Goal: Find specific page/section: Find specific page/section

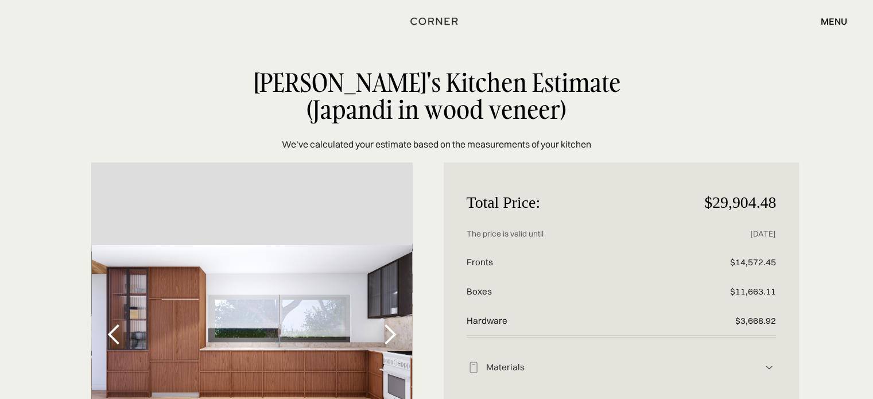
click at [395, 335] on div "next slide" at bounding box center [389, 334] width 23 height 23
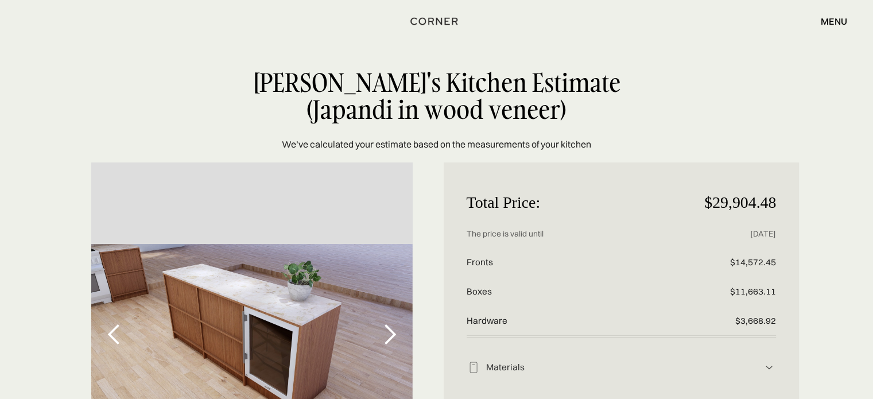
click at [395, 335] on div "next slide" at bounding box center [389, 334] width 23 height 23
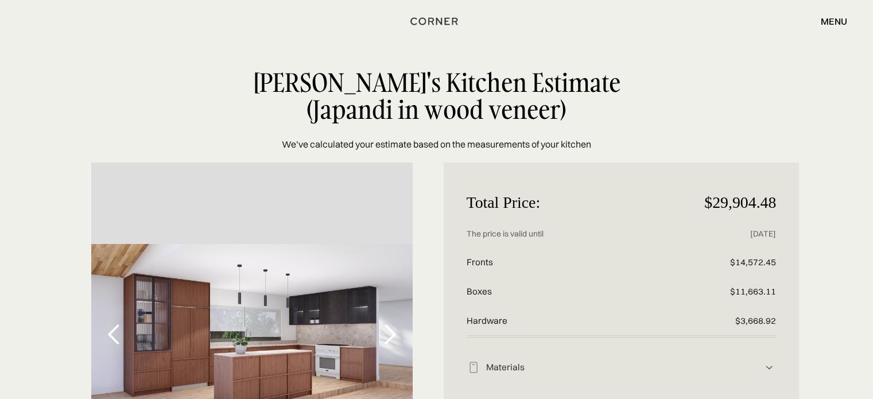
click at [395, 335] on div "next slide" at bounding box center [389, 334] width 23 height 23
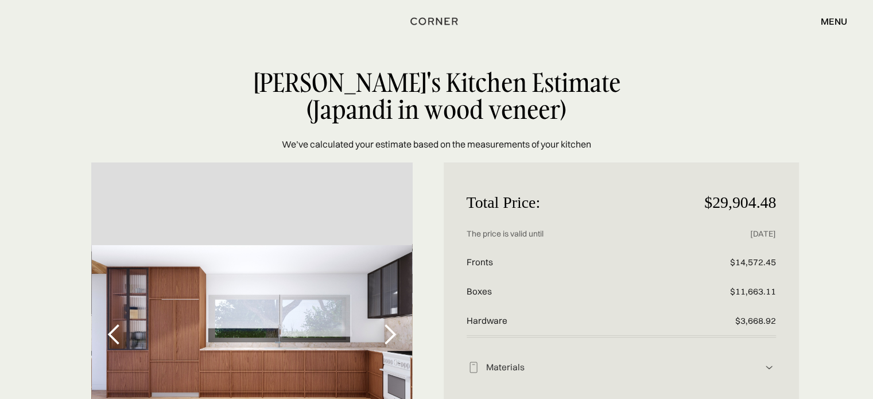
click at [395, 335] on div "next slide" at bounding box center [389, 334] width 23 height 23
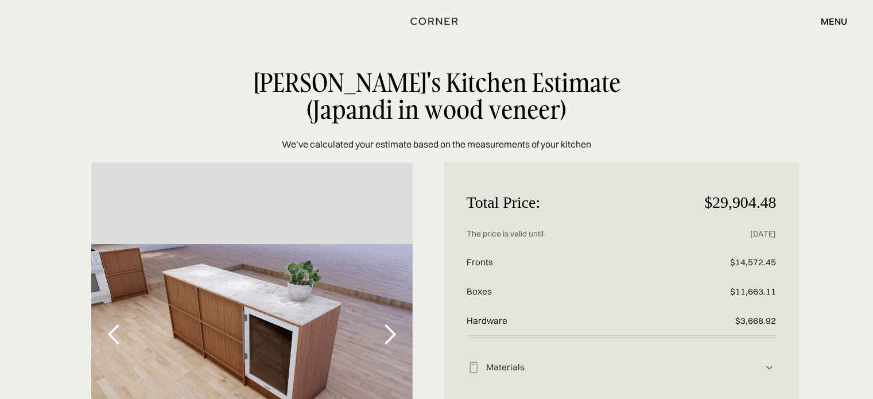
click at [395, 335] on div "next slide" at bounding box center [389, 334] width 23 height 23
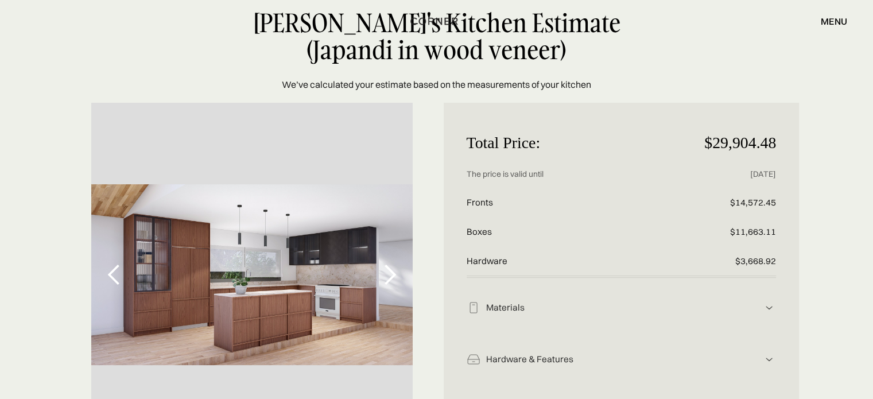
scroll to position [68, 0]
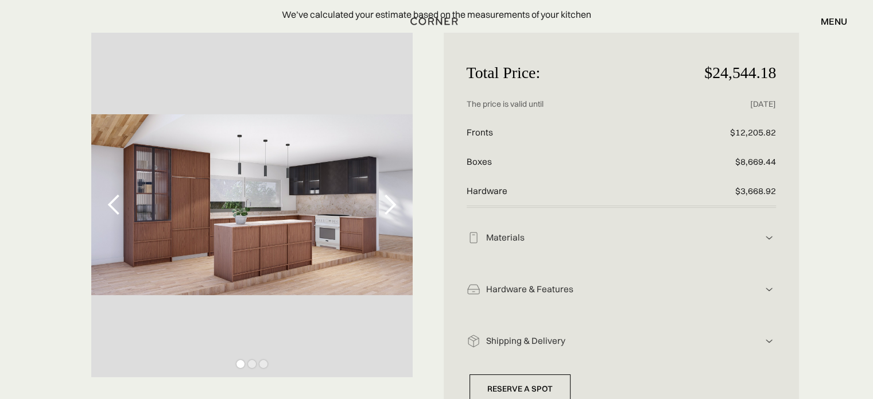
scroll to position [137, 0]
